Goal: Task Accomplishment & Management: Manage account settings

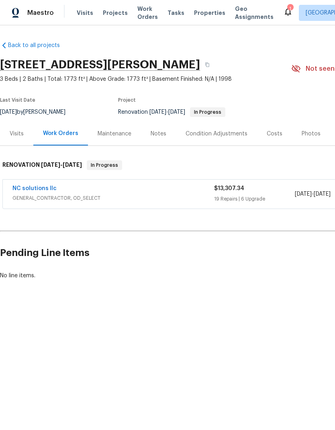
click at [45, 183] on div "NC solutions llc GENERAL_CONTRACTOR, OD_SELECT $13,307.34 19 Repairs | 6 Upgrad…" at bounding box center [227, 193] width 448 height 29
click at [33, 182] on div "NC solutions llc GENERAL_CONTRACTOR, OD_SELECT $13,307.34 19 Repairs | 6 Upgrad…" at bounding box center [227, 193] width 448 height 29
click at [33, 190] on link "NC solutions llc" at bounding box center [34, 189] width 44 height 6
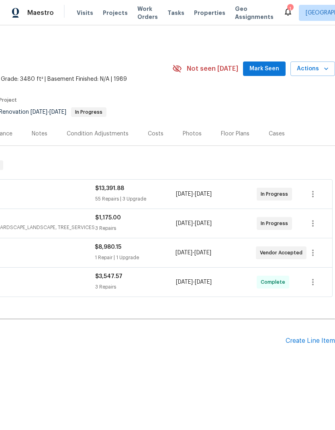
scroll to position [0, 119]
click at [310, 341] on div "Create Line Item" at bounding box center [309, 341] width 49 height 8
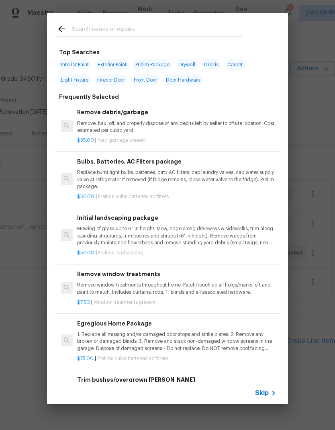
click at [265, 381] on h6 "Trim bushes/overgrown hedges" at bounding box center [176, 379] width 199 height 9
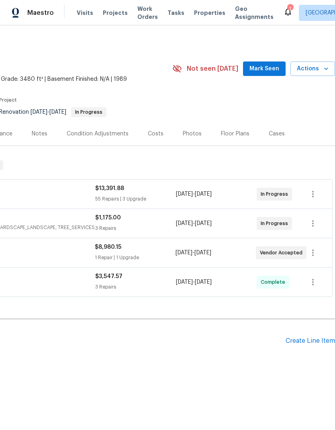
click at [320, 343] on div "Create Line Item" at bounding box center [309, 341] width 49 height 8
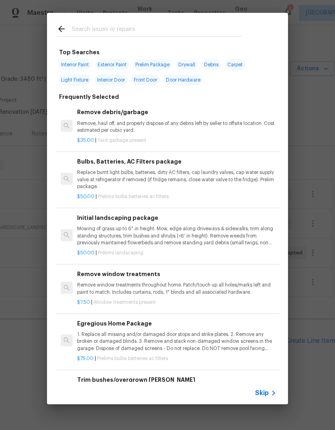
click at [269, 391] on icon at bounding box center [274, 393] width 10 height 10
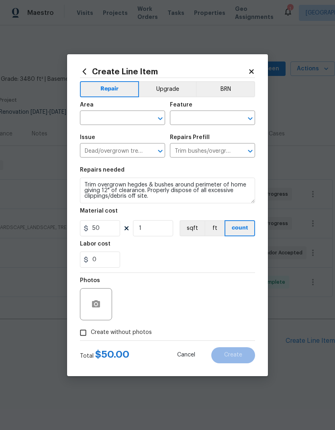
click at [124, 115] on input "text" at bounding box center [111, 118] width 63 height 12
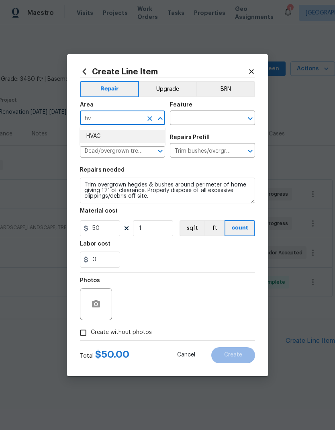
click at [128, 138] on li "HVAC" at bounding box center [122, 136] width 85 height 13
type input "HVAC"
click at [207, 120] on input "text" at bounding box center [201, 118] width 63 height 12
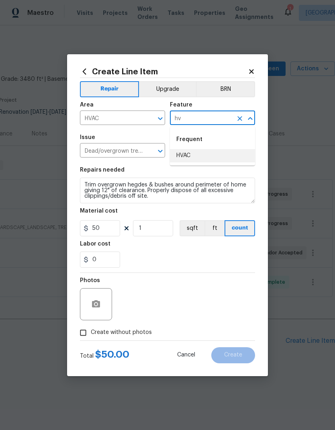
click at [209, 156] on li "HVAC" at bounding box center [212, 155] width 85 height 13
type input "HVAC"
click at [151, 149] on icon "Clear" at bounding box center [150, 151] width 8 height 8
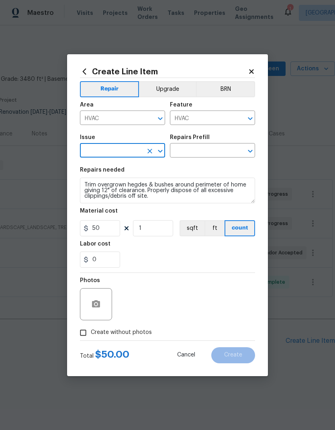
click at [136, 152] on input "text" at bounding box center [111, 151] width 63 height 12
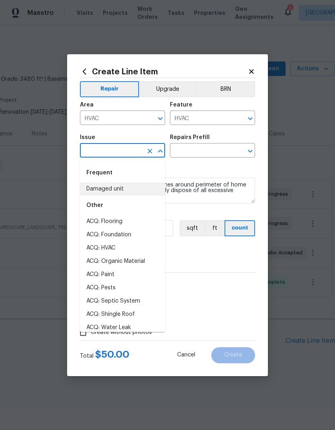
click at [125, 188] on li "Damaged unit" at bounding box center [122, 188] width 85 height 13
type input "Damaged unit"
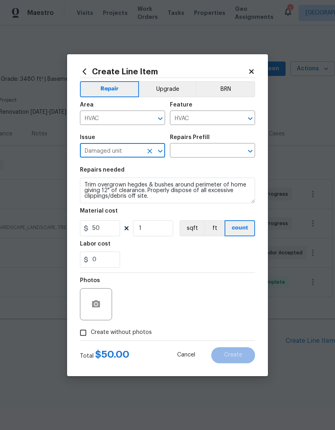
click at [210, 153] on input "text" at bounding box center [201, 151] width 63 height 12
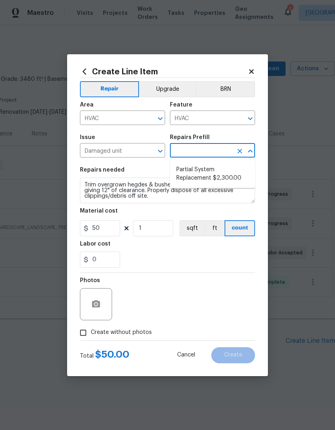
click at [149, 153] on icon "Clear" at bounding box center [149, 151] width 5 height 5
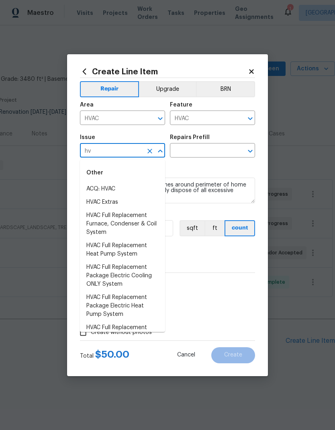
click at [127, 200] on li "HVAC Extras" at bounding box center [122, 202] width 85 height 13
type input "HVAC Extras"
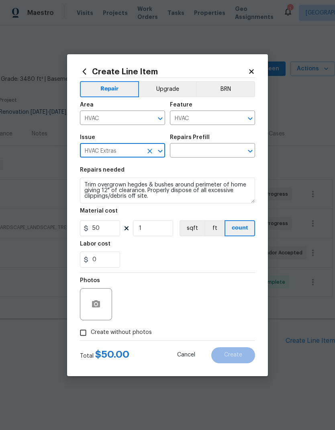
click at [218, 153] on input "text" at bounding box center [201, 151] width 63 height 12
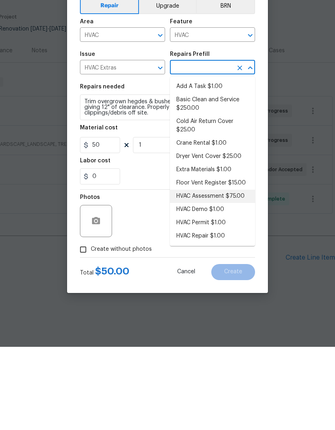
click at [236, 273] on li "HVAC Assessment $75.00" at bounding box center [212, 279] width 85 height 13
type input "HVAC Assessment $75.00"
type textarea "HVAC not working properly. Inspect system and diagnose problem."
type input "HVAC Assessment $75.00"
type input "75"
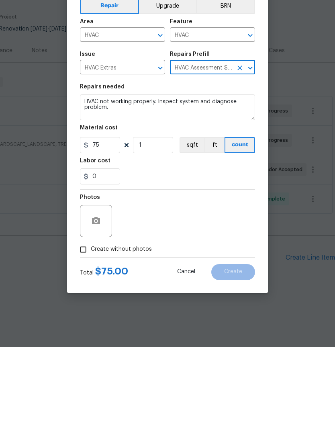
click at [82, 325] on input "Create without photos" at bounding box center [82, 332] width 15 height 15
checkbox input "true"
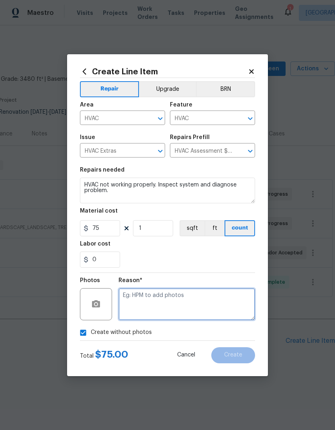
click at [169, 302] on textarea at bounding box center [186, 304] width 137 height 32
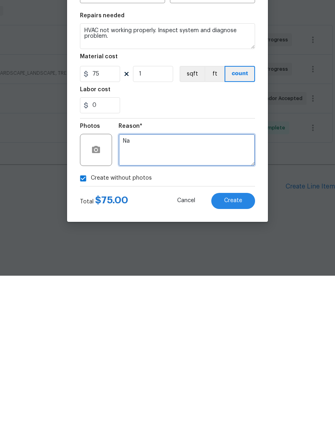
type textarea "Na"
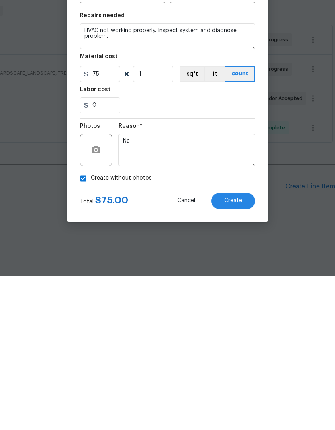
click at [245, 347] on button "Create" at bounding box center [233, 355] width 44 height 16
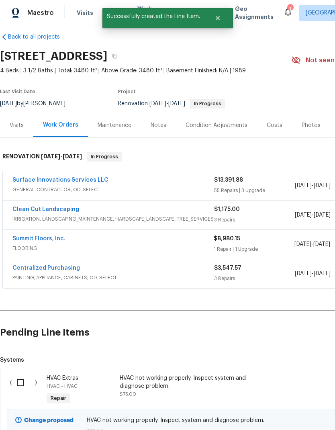
scroll to position [8, 0]
click at [18, 380] on input "checkbox" at bounding box center [23, 382] width 23 height 17
checkbox input "true"
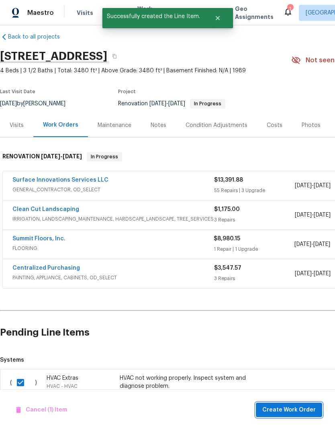
click at [298, 408] on span "Create Work Order" at bounding box center [288, 410] width 53 height 10
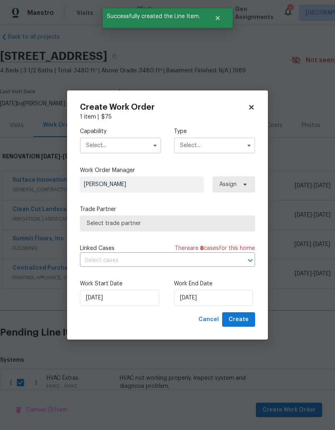
click at [130, 151] on input "text" at bounding box center [120, 145] width 81 height 16
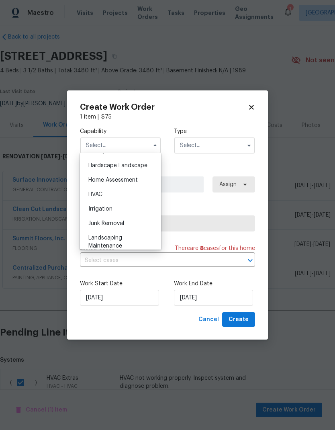
scroll to position [453, 0]
click at [128, 194] on div "HVAC" at bounding box center [120, 195] width 77 height 14
type input "HVAC"
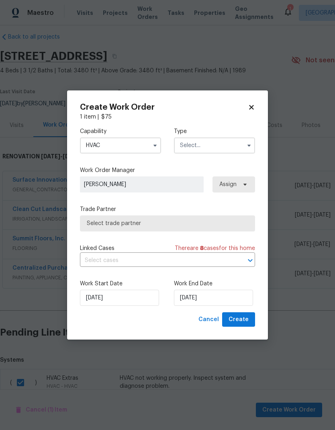
click at [210, 147] on input "text" at bounding box center [214, 145] width 81 height 16
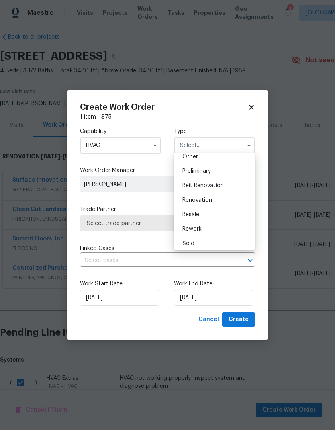
scroll to position [174, 0]
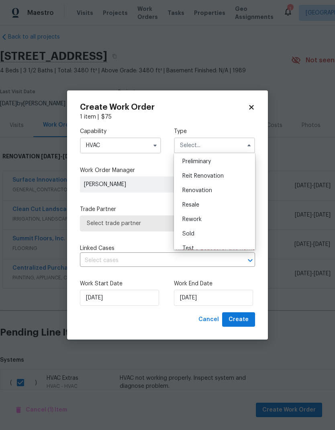
click at [221, 188] on div "Renovation" at bounding box center [214, 190] width 77 height 14
type input "Renovation"
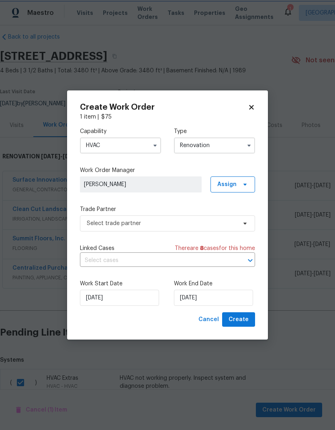
scroll to position [0, 0]
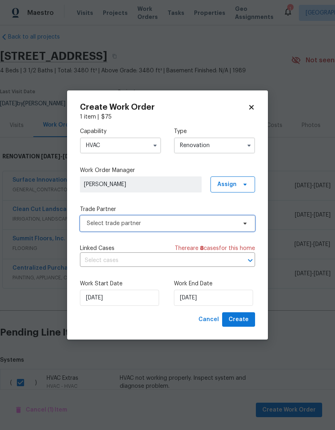
click at [183, 222] on span "Select trade partner" at bounding box center [162, 223] width 150 height 8
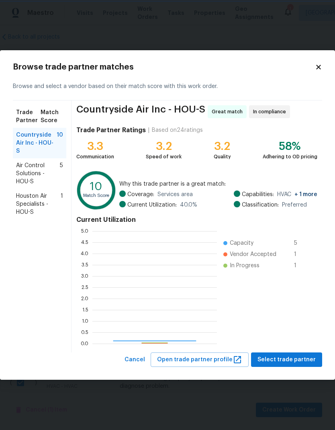
scroll to position [112, 124]
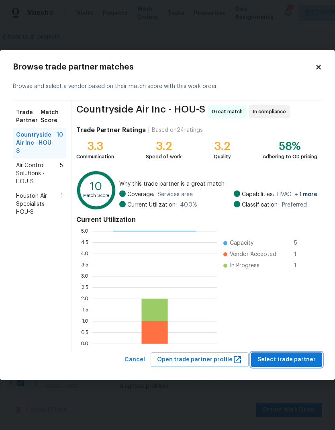
click at [295, 356] on span "Select trade partner" at bounding box center [286, 360] width 58 height 10
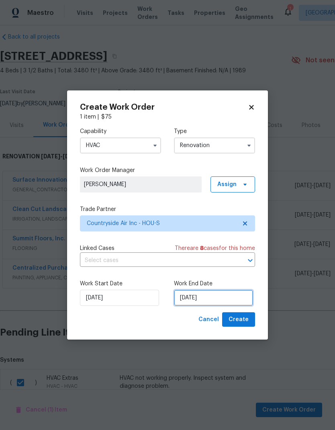
click at [217, 298] on input "[DATE]" at bounding box center [213, 297] width 79 height 16
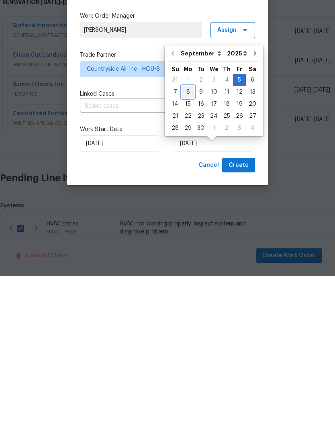
click at [188, 241] on div "8" at bounding box center [187, 246] width 13 height 11
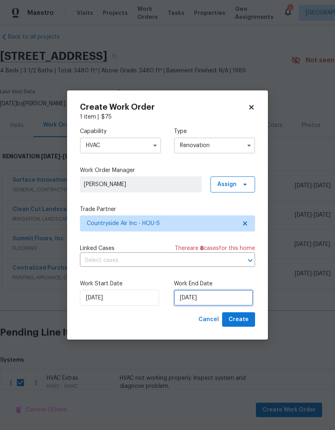
click at [222, 302] on input "9/8/2025" at bounding box center [213, 297] width 79 height 16
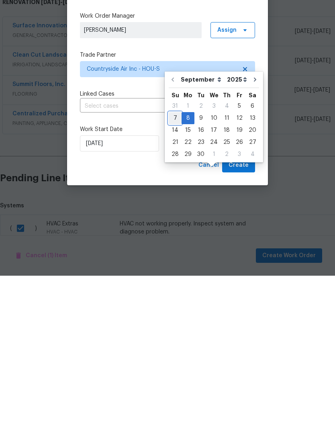
click at [176, 267] on div "7" at bounding box center [175, 272] width 13 height 11
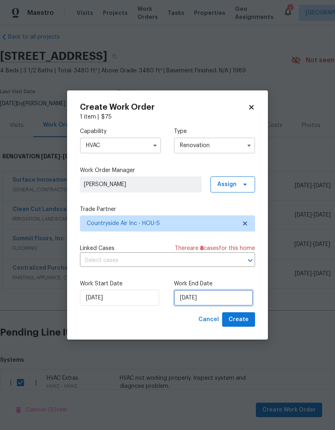
click at [218, 305] on input "9/7/2025" at bounding box center [213, 297] width 79 height 16
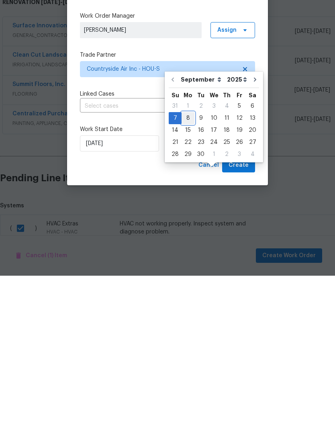
click at [181, 267] on div "8" at bounding box center [187, 272] width 13 height 11
type input "9/8/2025"
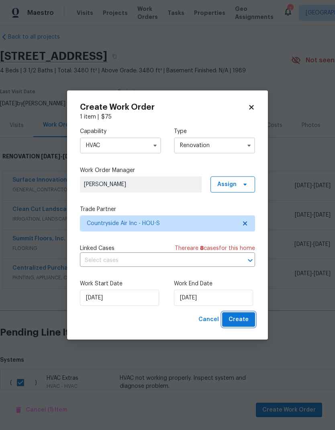
click at [244, 318] on span "Create" at bounding box center [238, 319] width 20 height 10
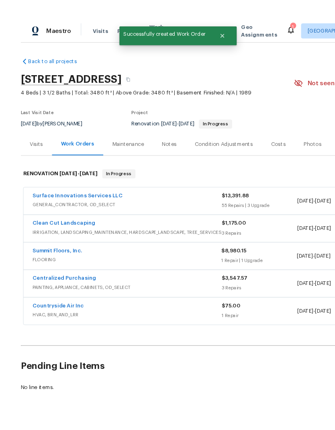
scroll to position [21, 0]
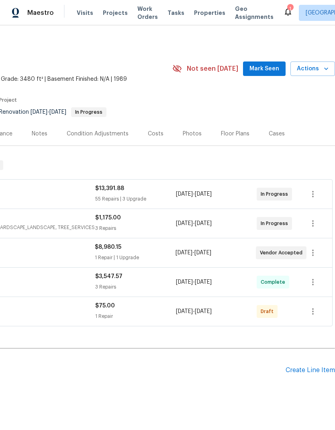
scroll to position [0, 119]
click at [312, 312] on icon "button" at bounding box center [313, 311] width 10 height 10
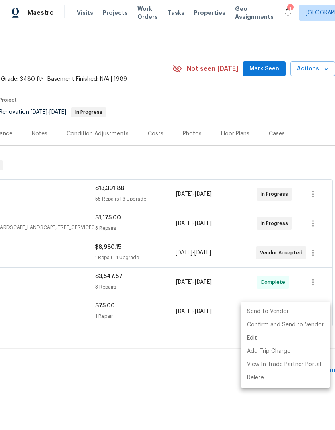
click at [286, 312] on li "Send to Vendor" at bounding box center [286, 311] width 90 height 13
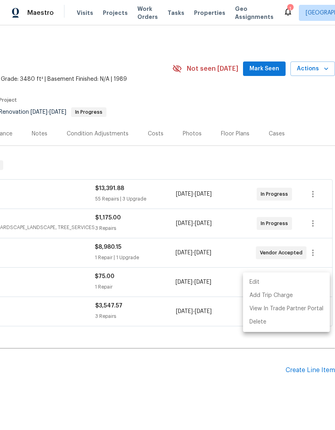
click at [173, 374] on div at bounding box center [167, 215] width 335 height 430
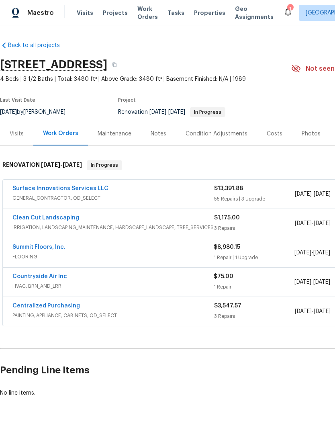
scroll to position [0, 0]
click at [52, 274] on link "Countryside Air Inc" at bounding box center [39, 276] width 55 height 6
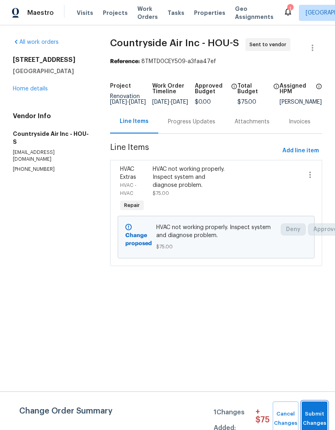
click at [316, 414] on span "Submit Changes" at bounding box center [315, 418] width 18 height 18
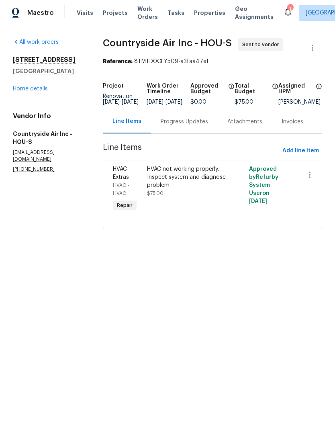
click at [40, 88] on link "Home details" at bounding box center [30, 89] width 35 height 6
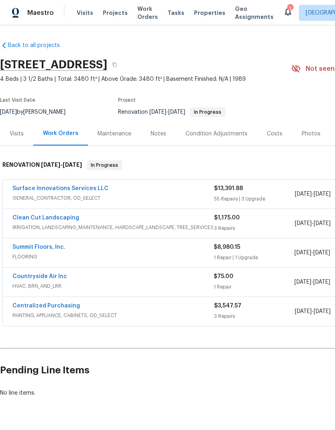
click at [175, 194] on div "Surface Innovations Services LLC" at bounding box center [113, 189] width 202 height 10
